Goal: Information Seeking & Learning: Learn about a topic

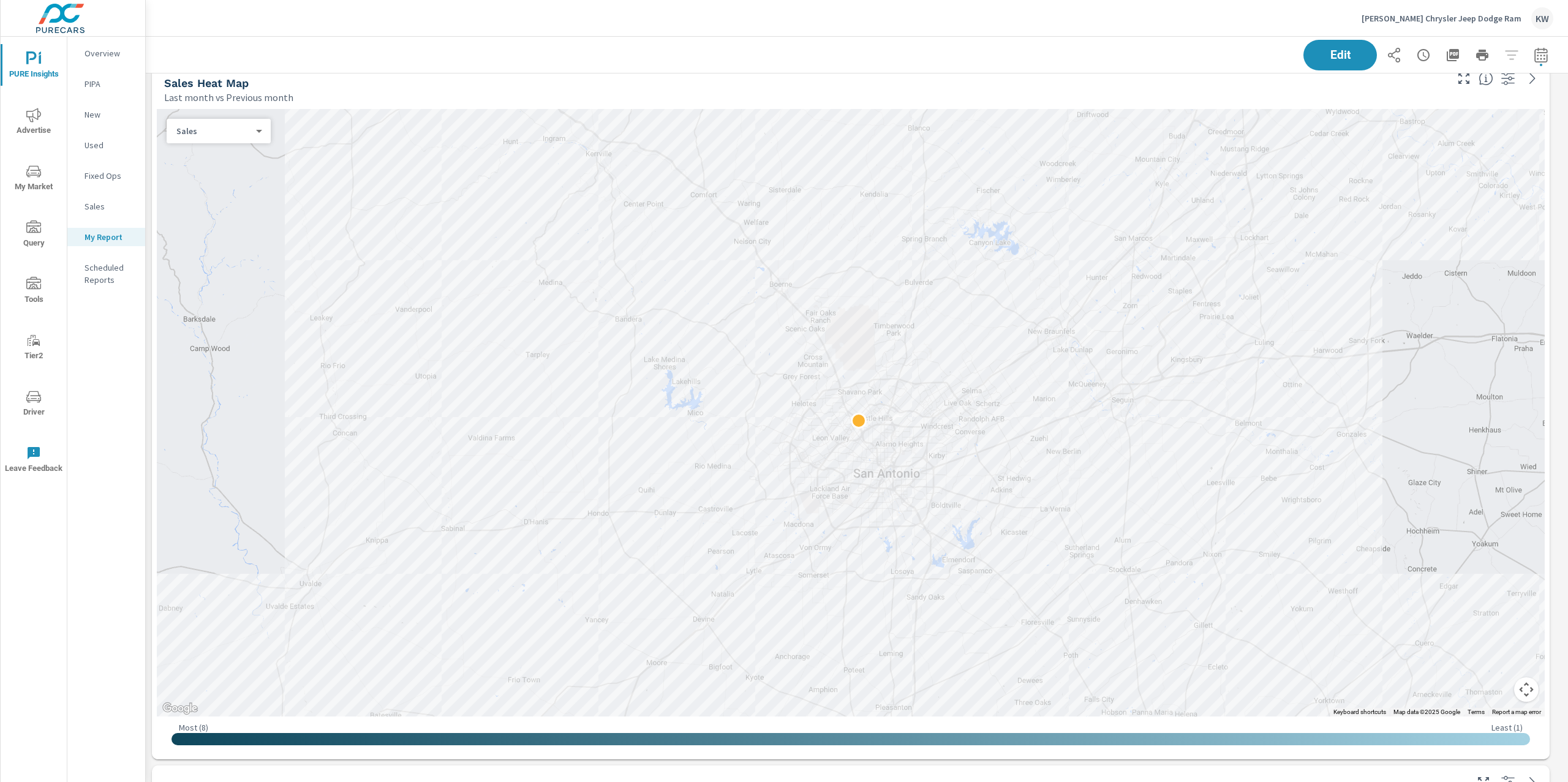
scroll to position [911, 0]
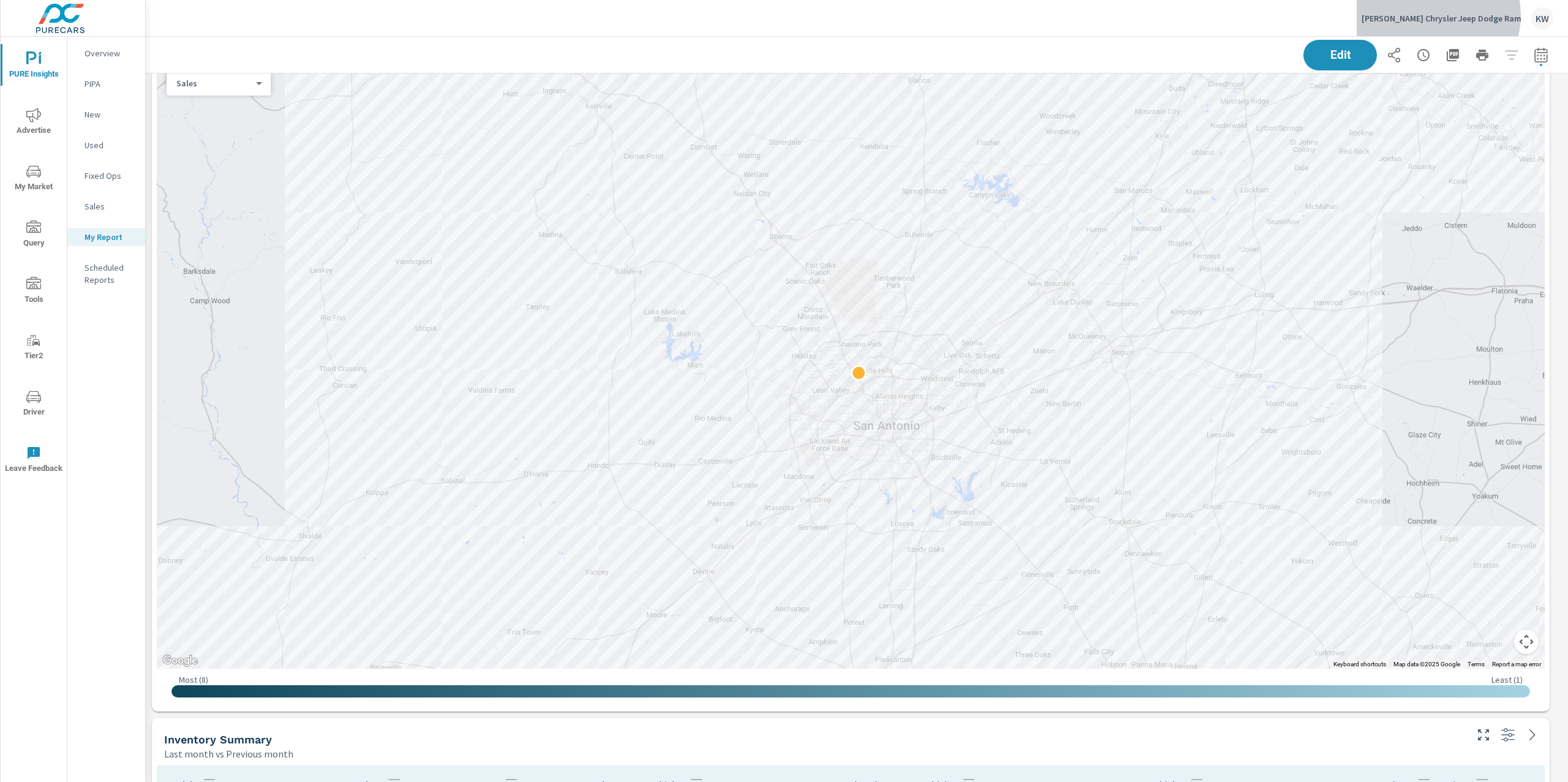
click at [1477, 15] on p "[PERSON_NAME] Chrysler Jeep Dodge Ram" at bounding box center [1441, 18] width 160 height 11
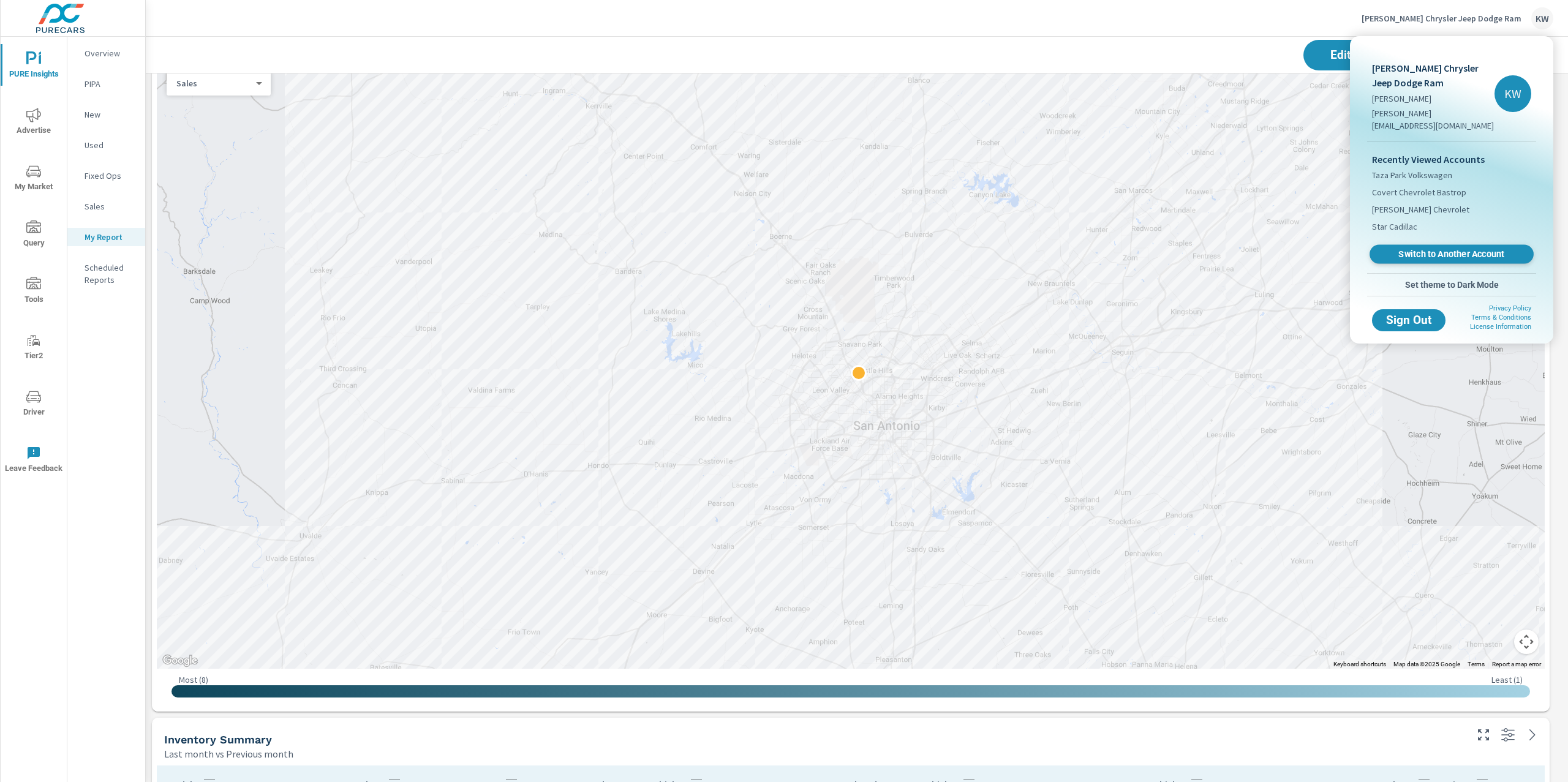
click at [1453, 249] on span "Switch to Another Account" at bounding box center [1451, 255] width 150 height 12
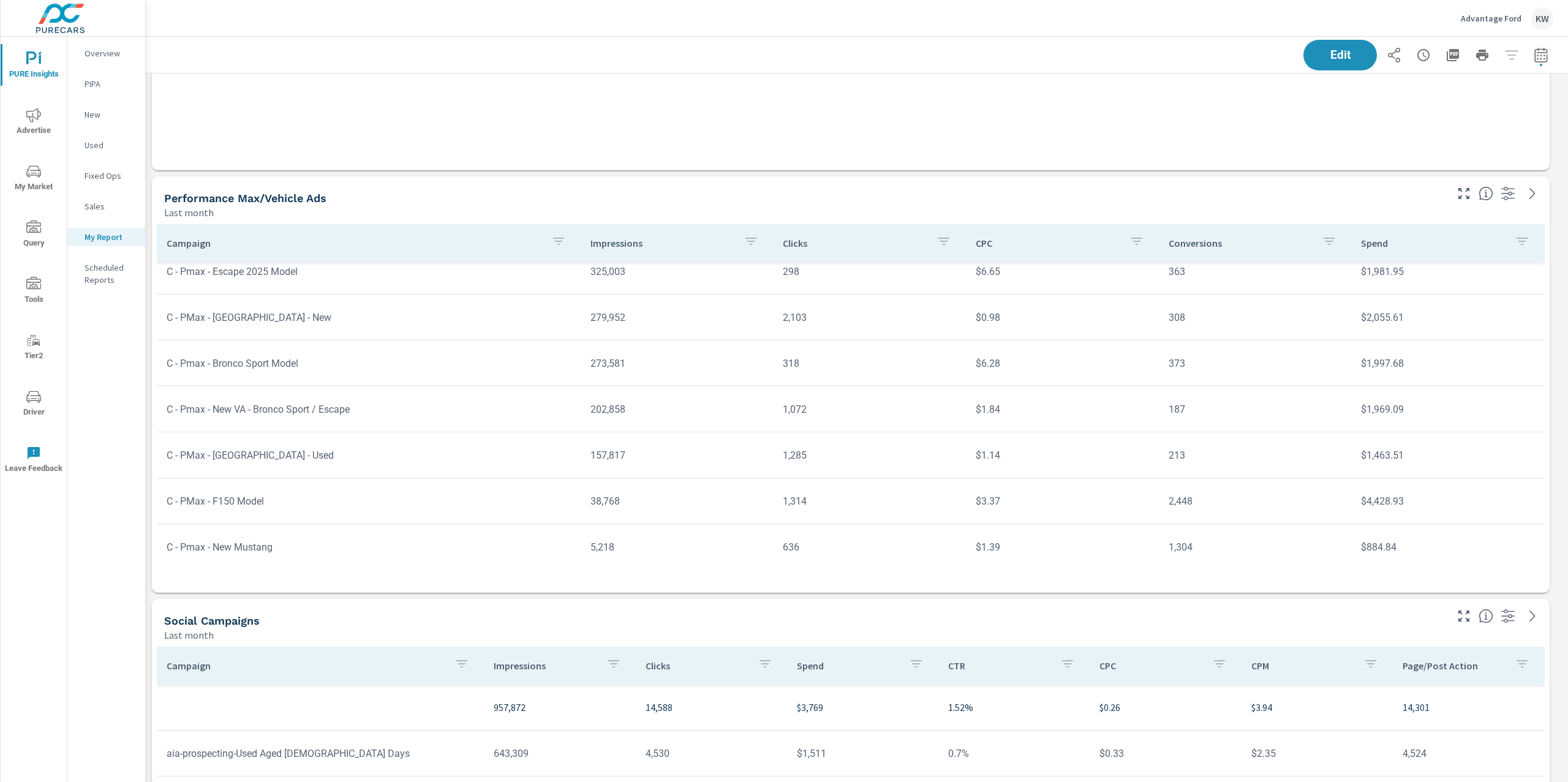
scroll to position [2443, 0]
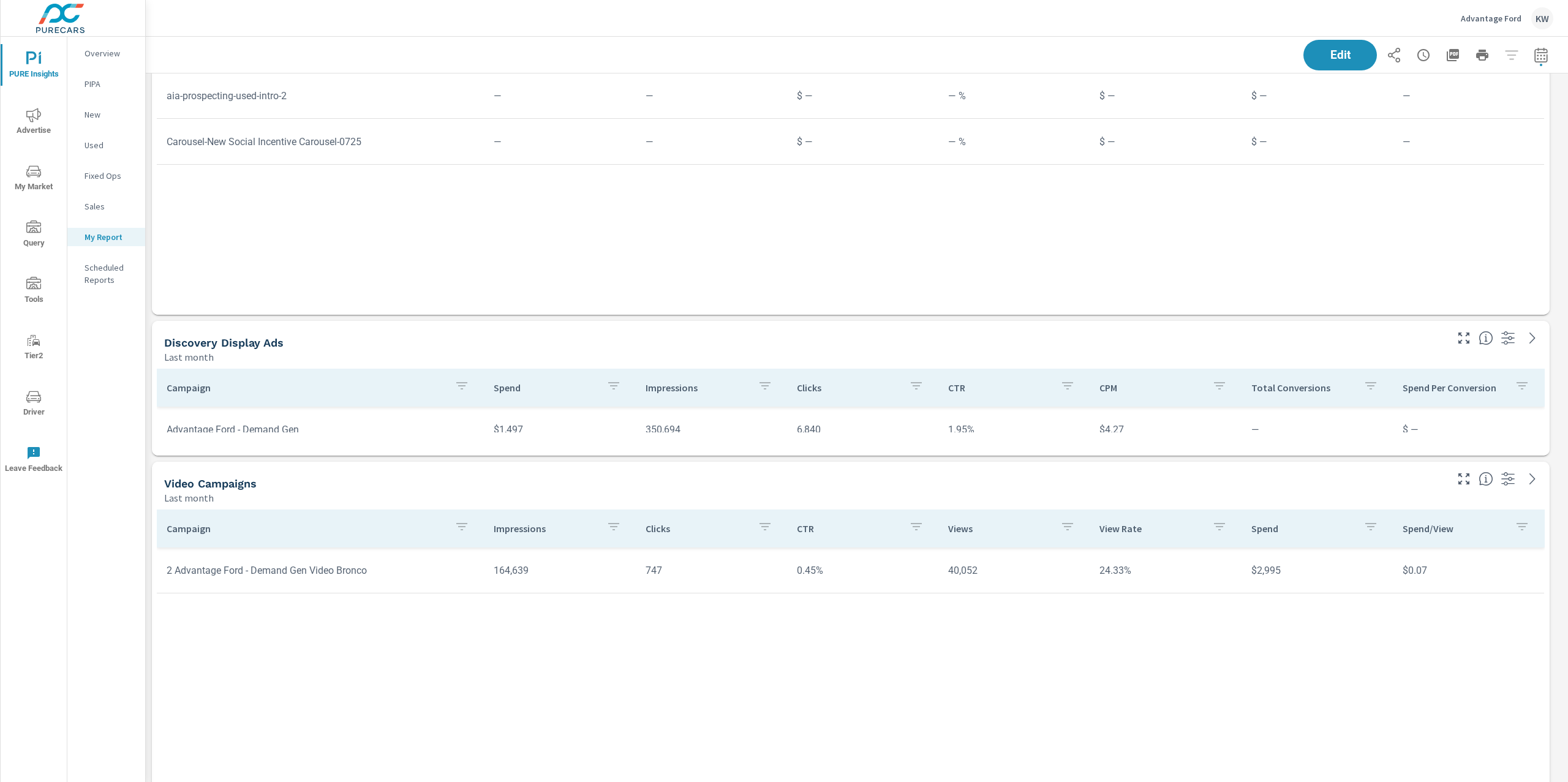
scroll to position [3344, 0]
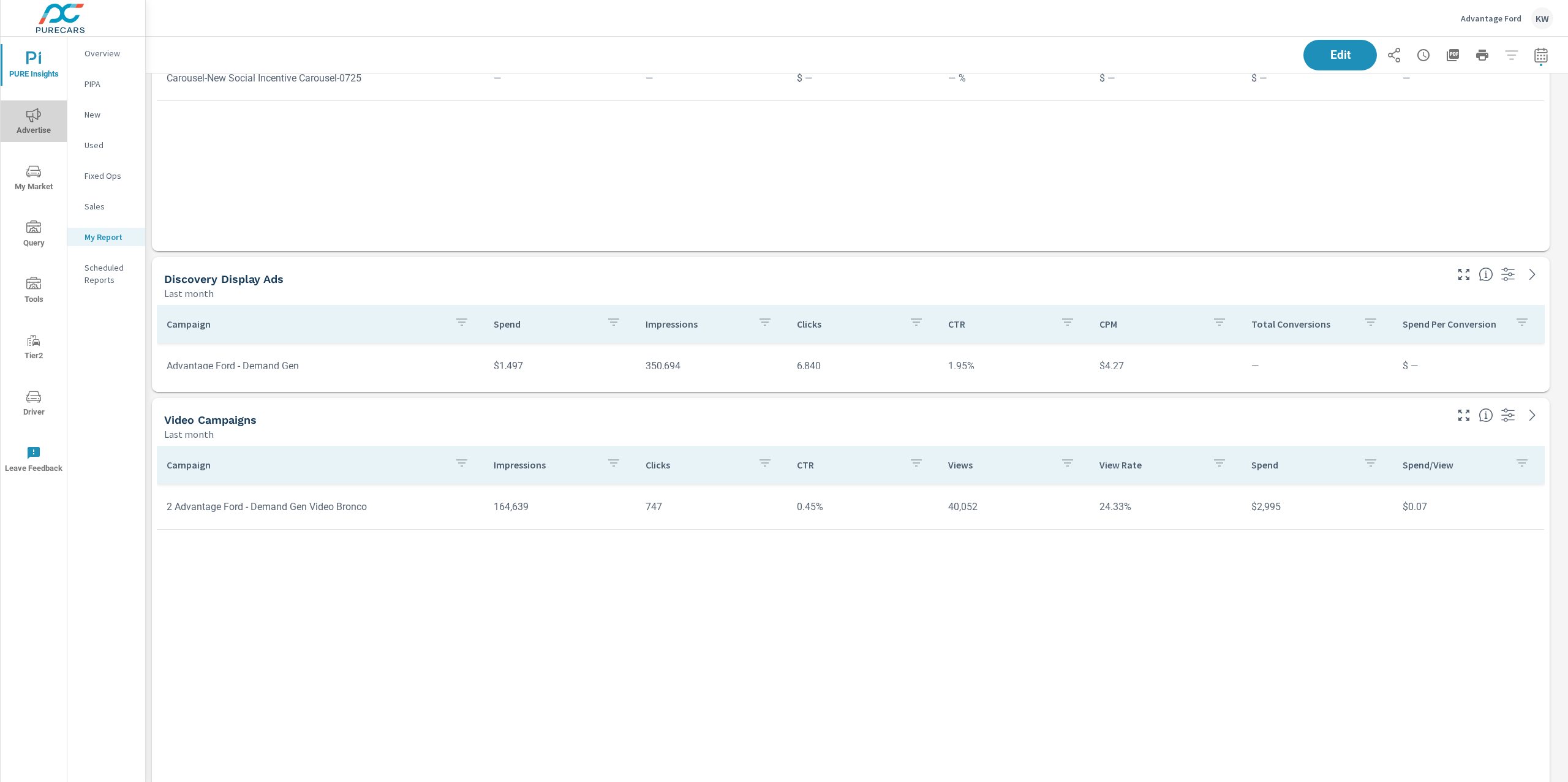
click at [28, 117] on icon "nav menu" at bounding box center [34, 115] width 14 height 14
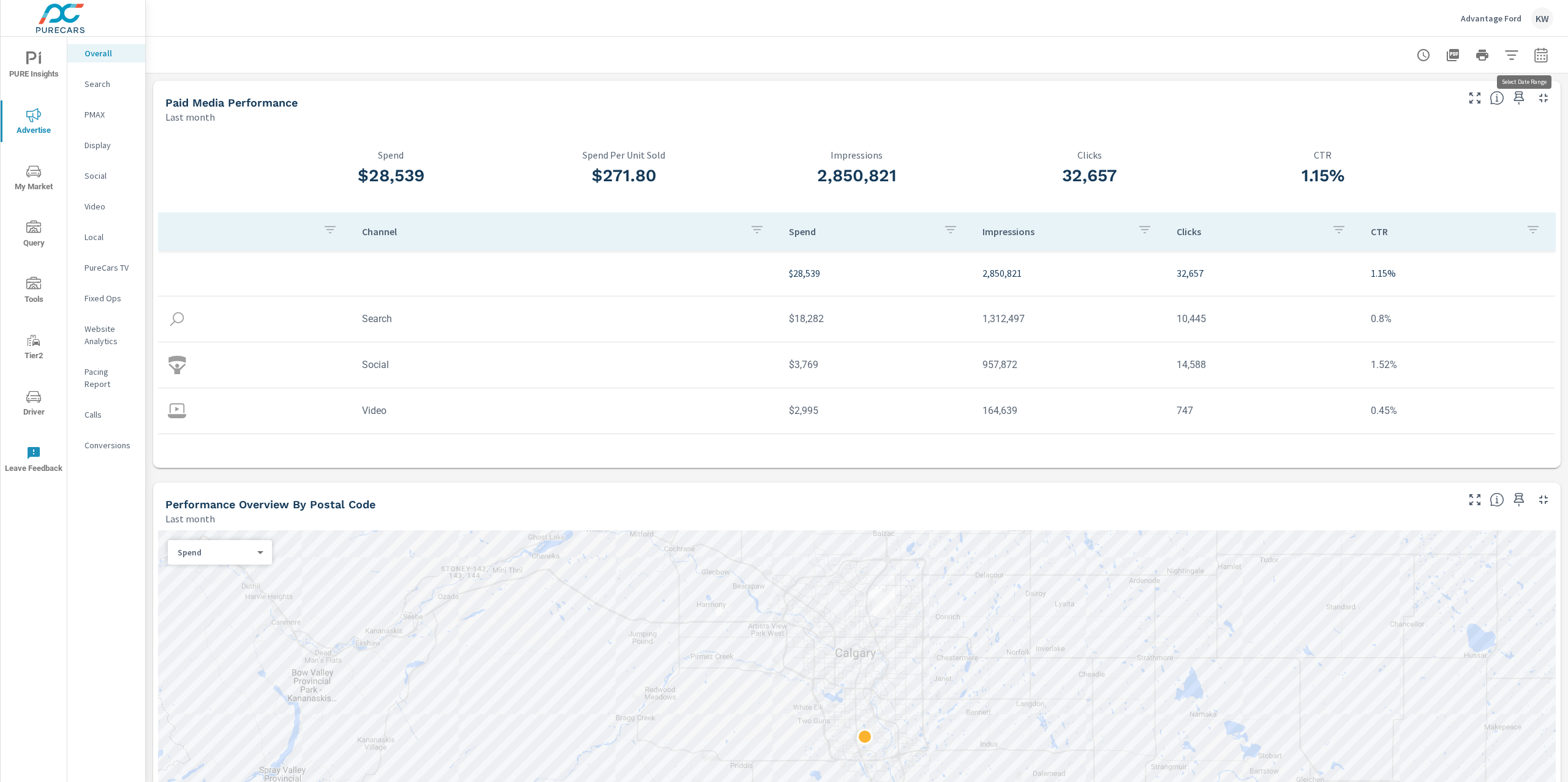
click at [1534, 61] on icon "button" at bounding box center [1541, 55] width 14 height 14
click at [1470, 104] on select "Custom Yesterday Last week Last 7 days Last 14 days Last 30 days Last 45 days L…" at bounding box center [1431, 105] width 123 height 25
click at [1369, 93] on select "Custom Yesterday Last week Last 7 days Last 14 days Last 30 days Last 45 days L…" at bounding box center [1431, 105] width 123 height 25
select select "Month to date"
click at [1401, 172] on span "Apply" at bounding box center [1404, 173] width 50 height 12
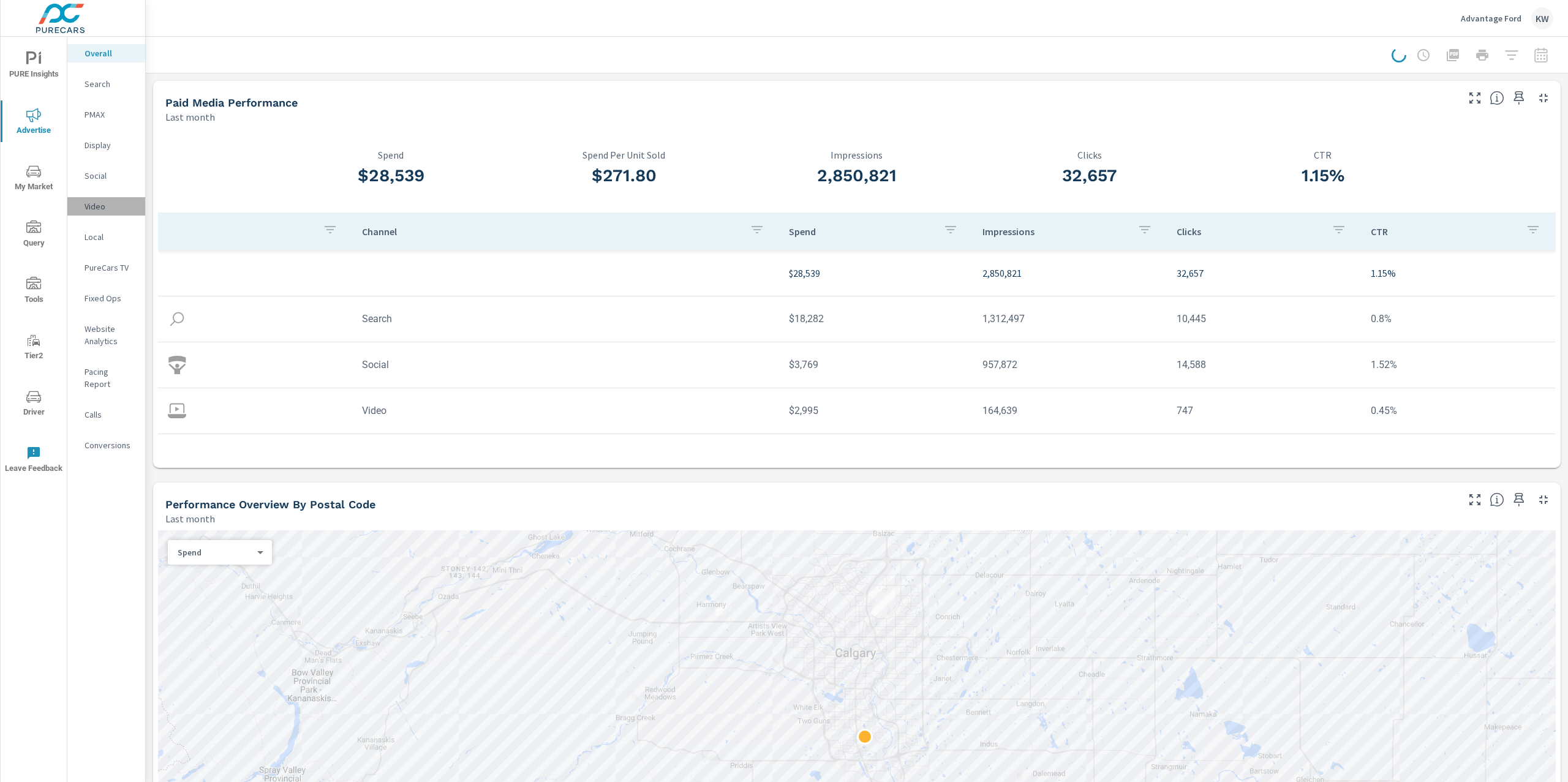
click at [99, 209] on p "Video" at bounding box center [110, 206] width 51 height 12
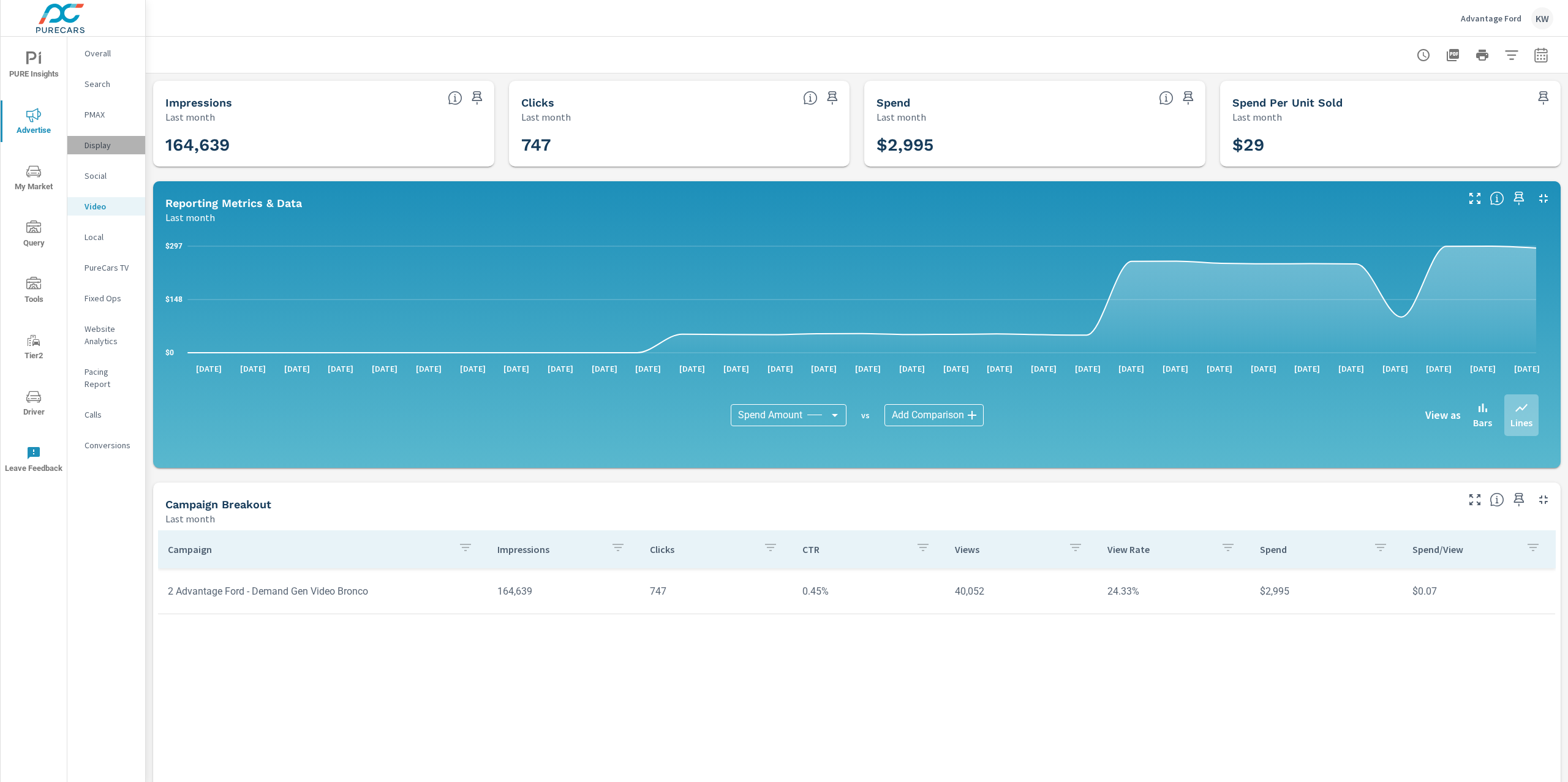
click at [104, 147] on p "Display" at bounding box center [110, 144] width 51 height 12
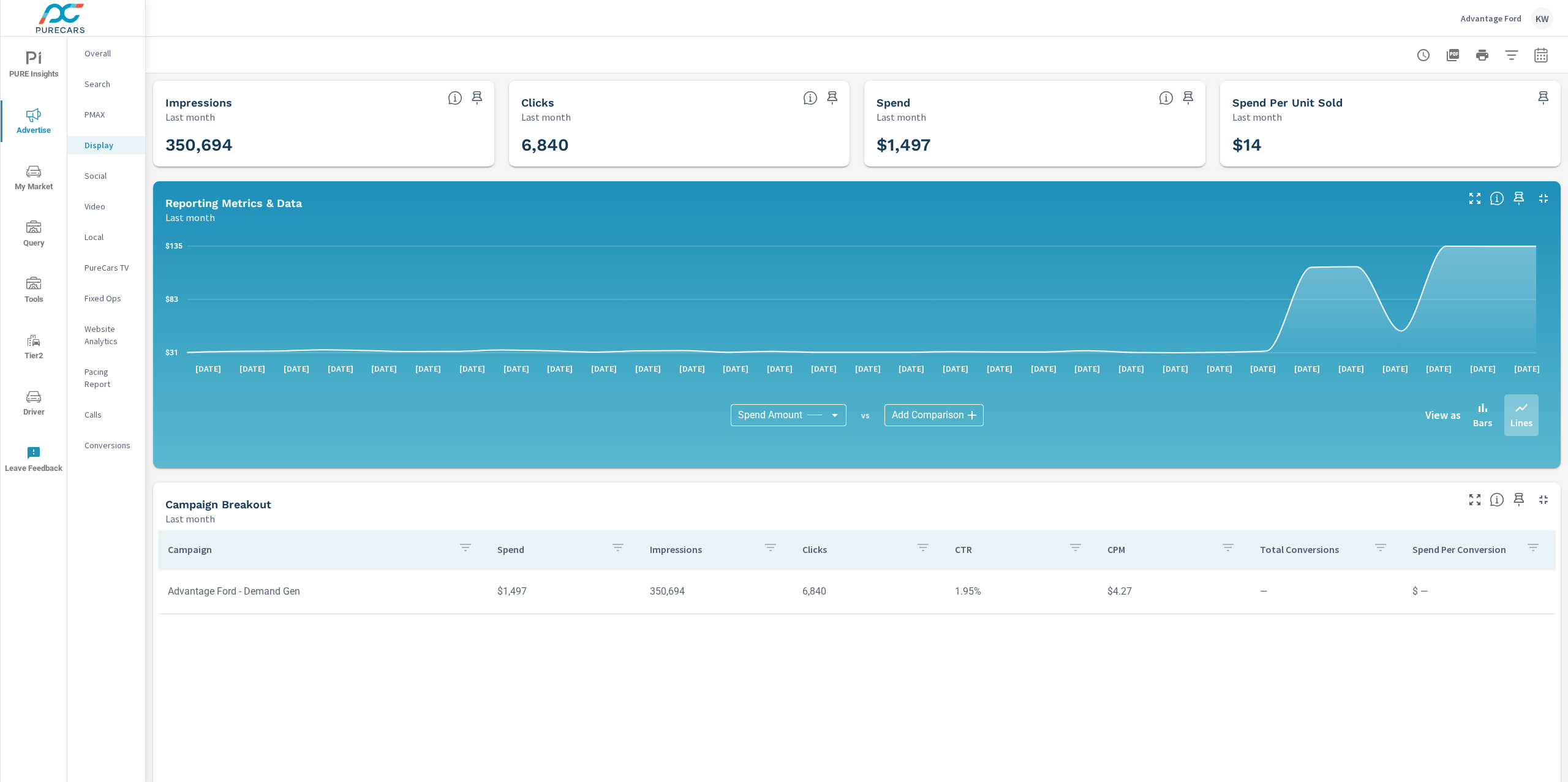
click at [107, 267] on p "PureCars TV" at bounding box center [110, 267] width 51 height 12
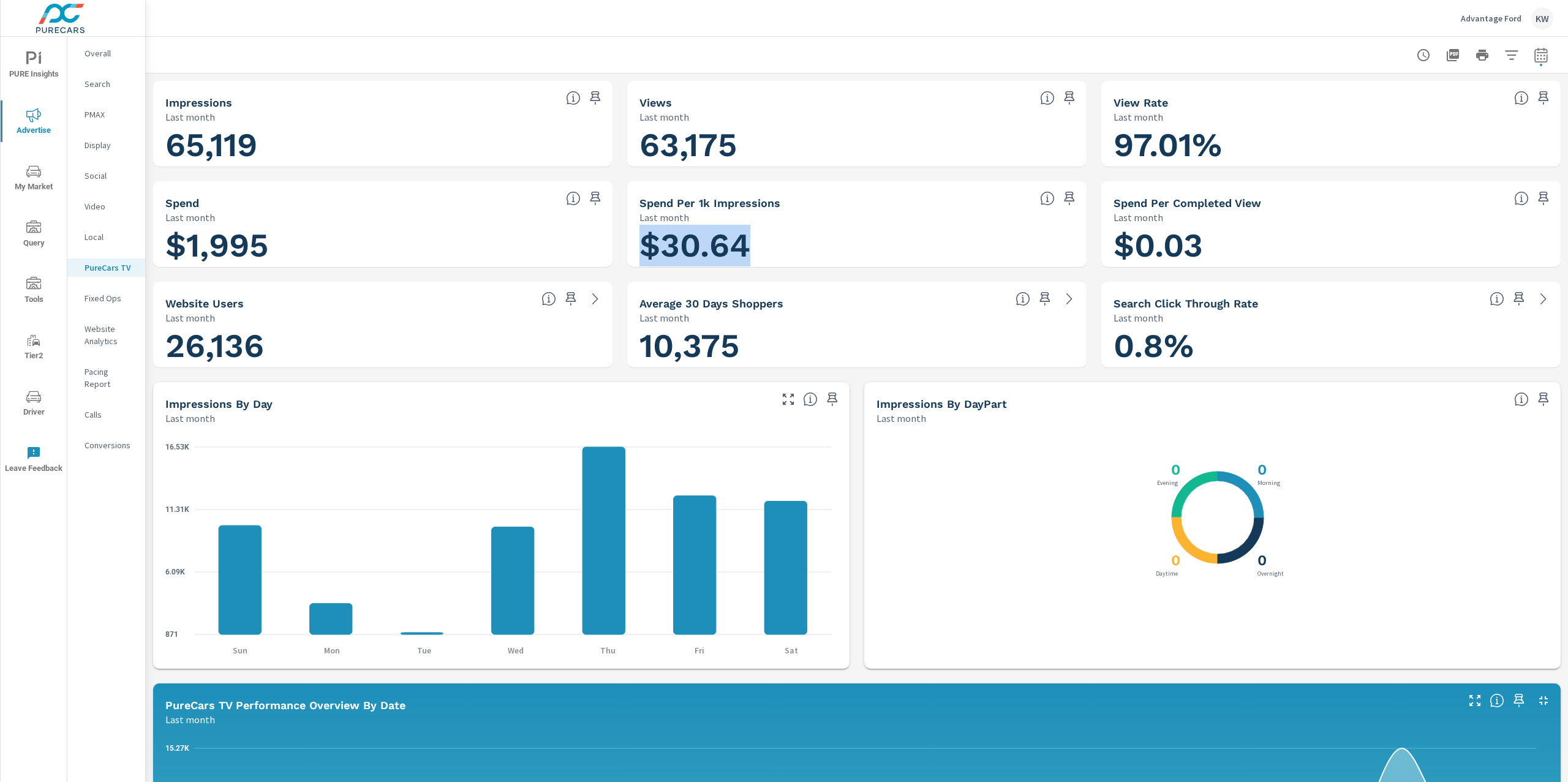
drag, startPoint x: 630, startPoint y: 239, endPoint x: 918, endPoint y: 247, distance: 288.1
click at [918, 247] on div "$30.64" at bounding box center [856, 245] width 449 height 33
drag, startPoint x: 1121, startPoint y: 257, endPoint x: 1247, endPoint y: 256, distance: 126.0
click at [1247, 256] on h1 "$0.03" at bounding box center [1330, 246] width 435 height 41
drag, startPoint x: 642, startPoint y: 241, endPoint x: 807, endPoint y: 244, distance: 165.0
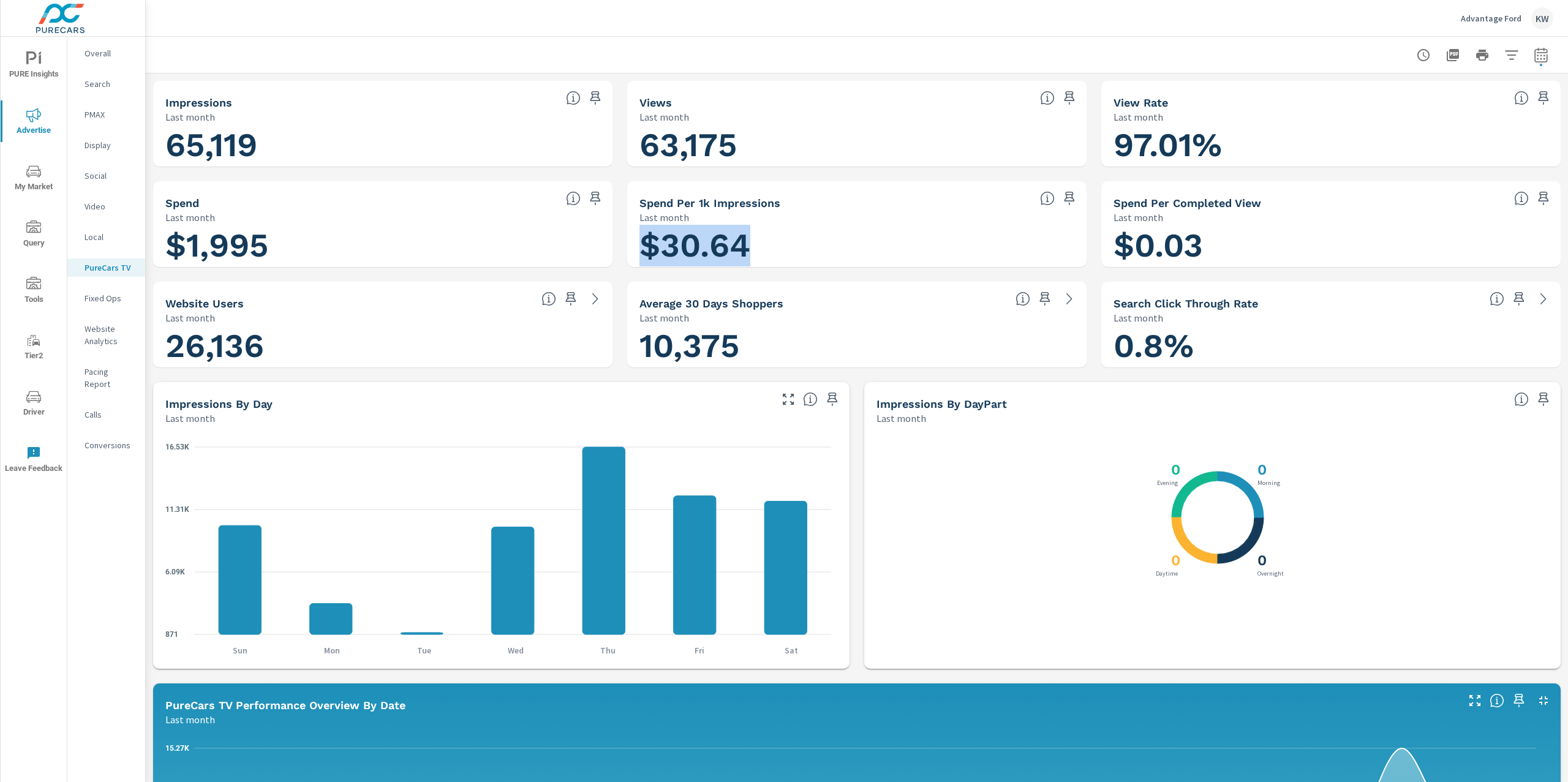
click at [807, 244] on h1 "$30.64" at bounding box center [856, 246] width 435 height 41
drag, startPoint x: 1104, startPoint y: 243, endPoint x: 1215, endPoint y: 245, distance: 111.0
click at [1215, 245] on div "$0.03" at bounding box center [1330, 245] width 449 height 33
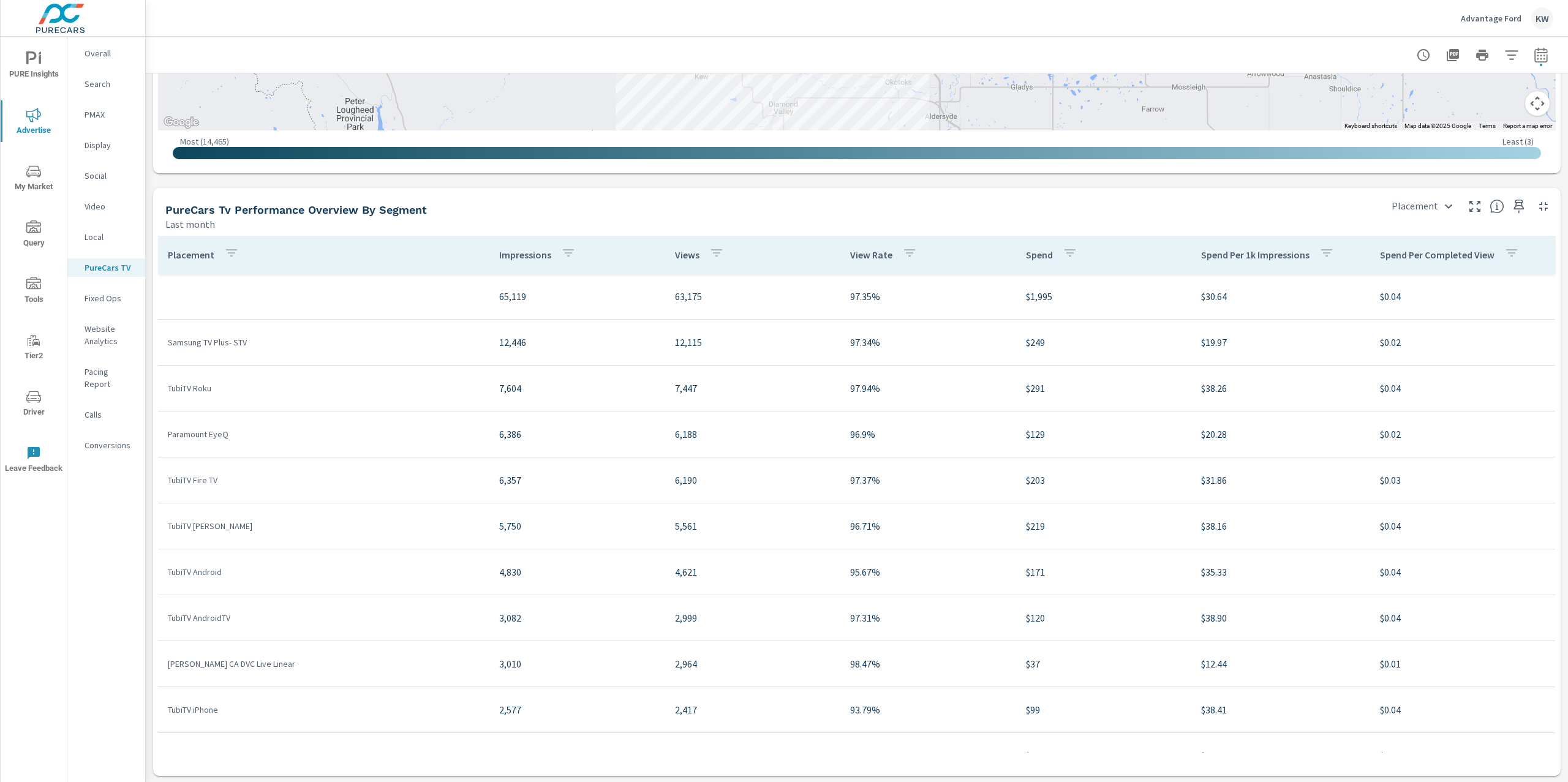
scroll to position [1400, 0]
